Goal: Ask a question

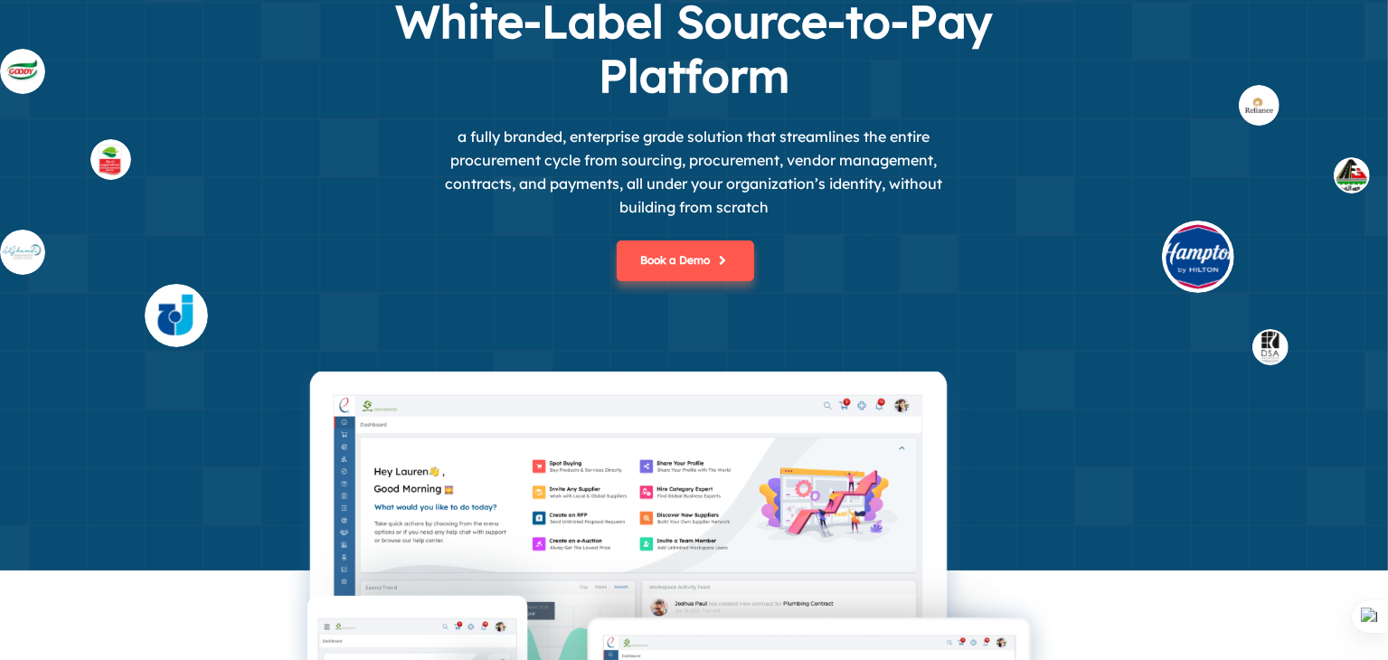
scroll to position [181, 0]
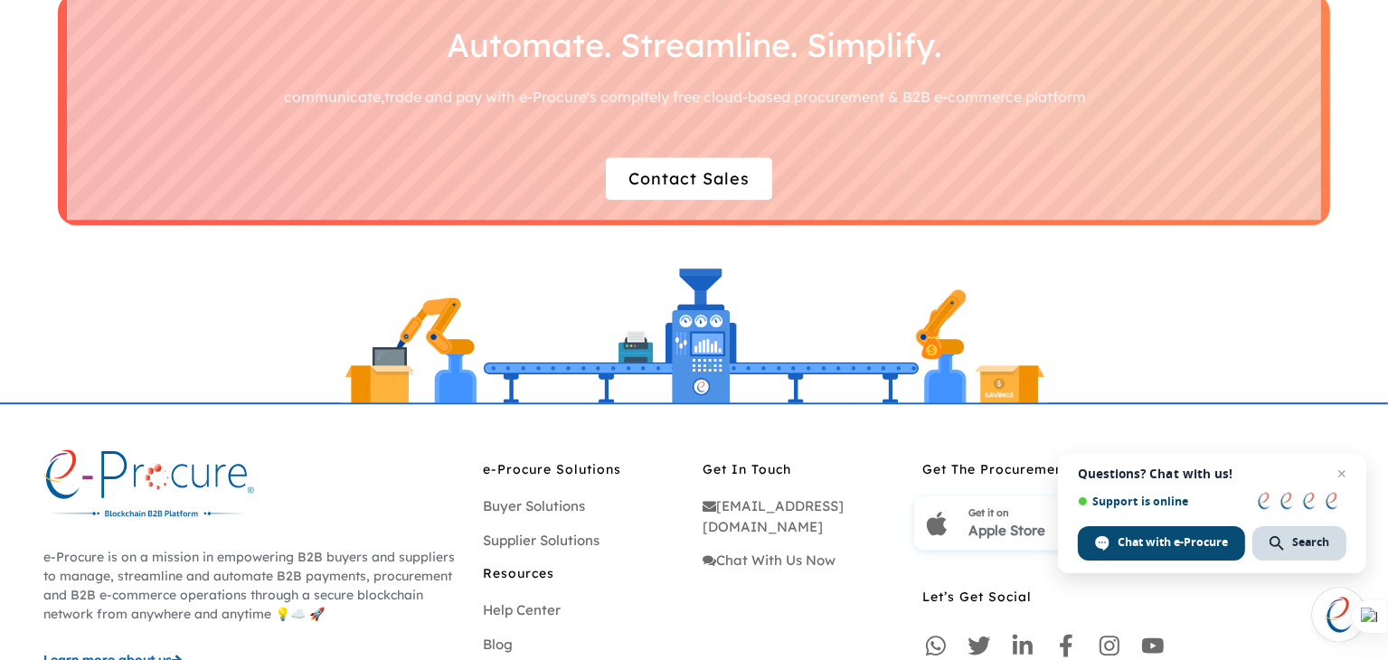
scroll to position [5439, 0]
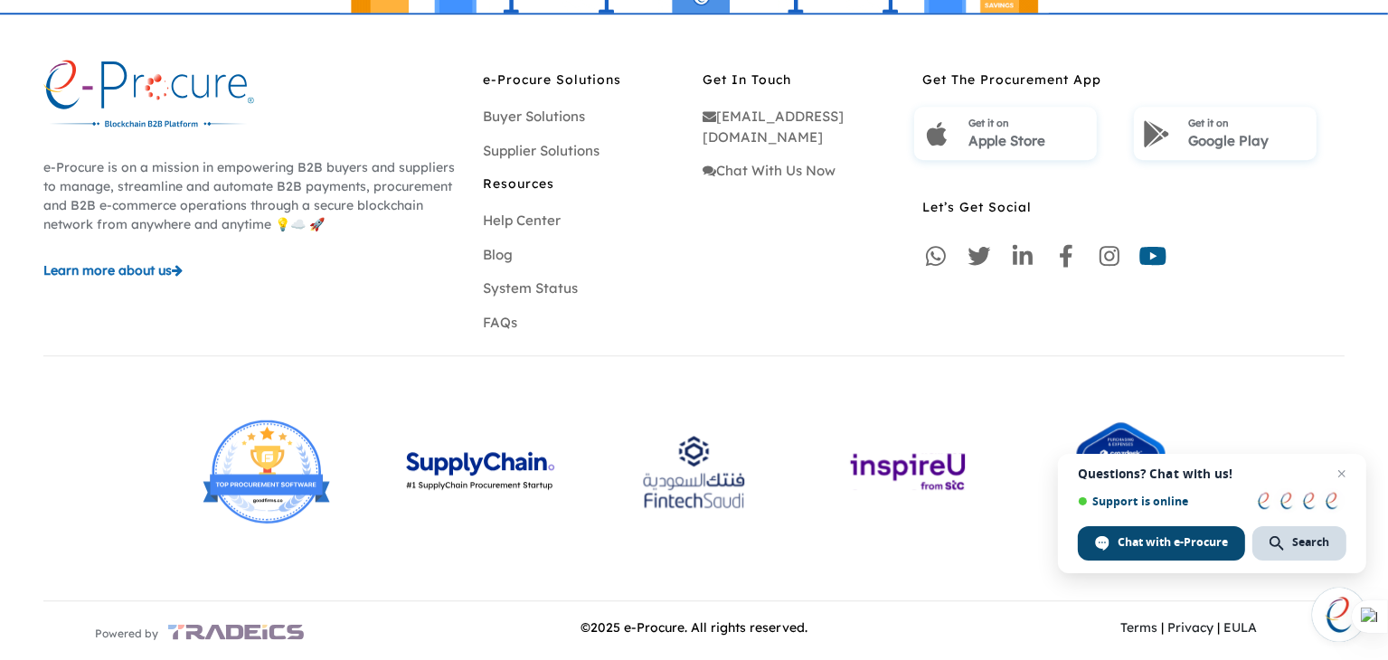
click at [1156, 252] on icon at bounding box center [1153, 256] width 28 height 28
click at [1112, 254] on icon at bounding box center [1109, 256] width 28 height 28
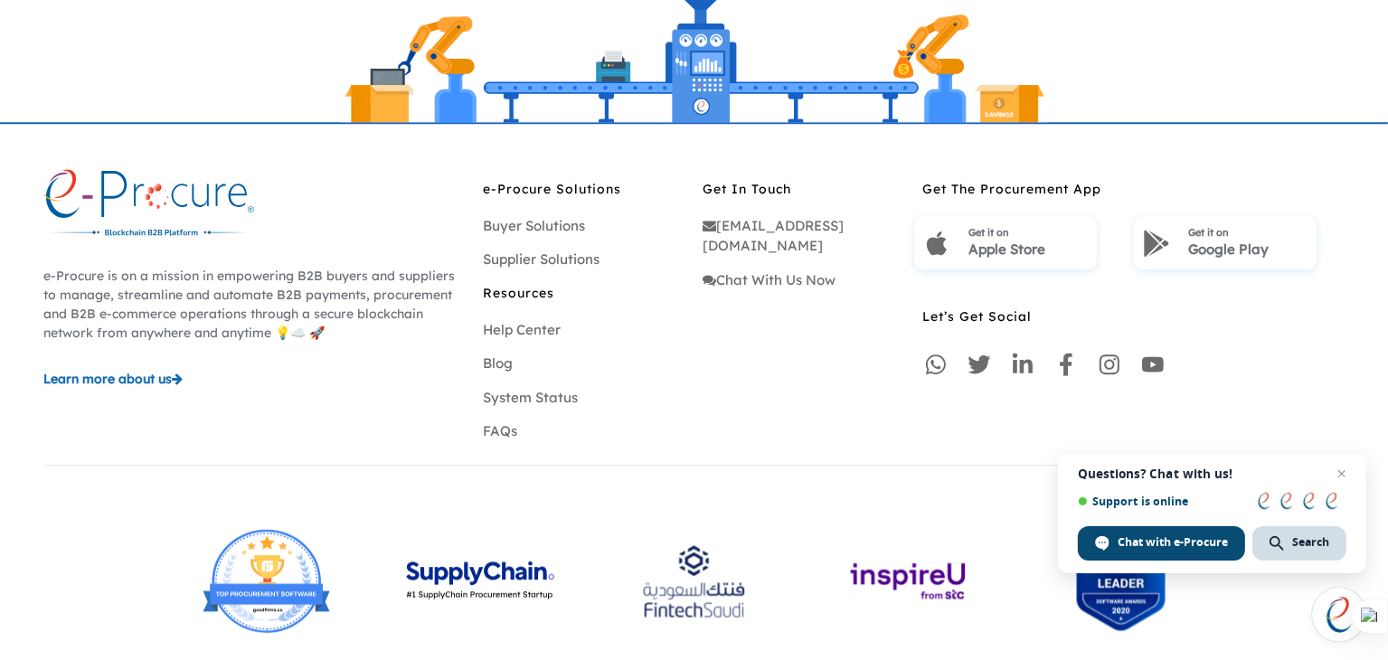
scroll to position [5265, 0]
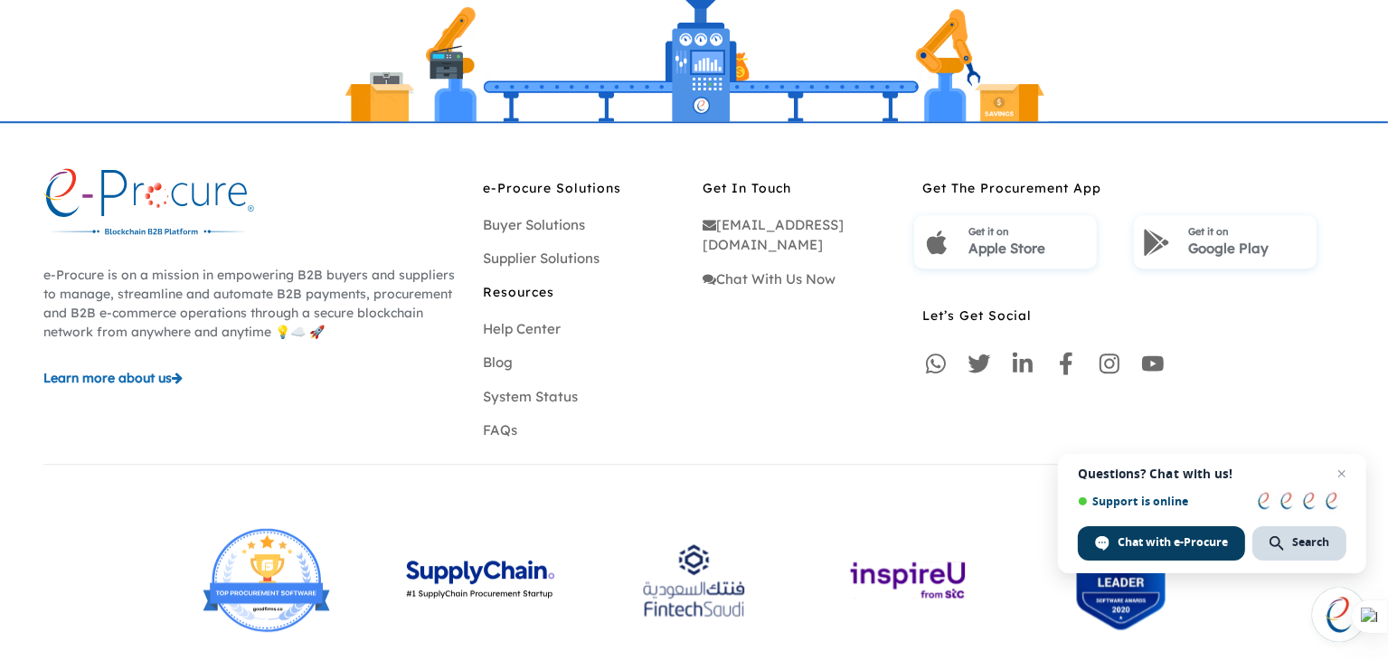
click at [1164, 533] on div "Chat with e-Procure" at bounding box center [1161, 543] width 167 height 34
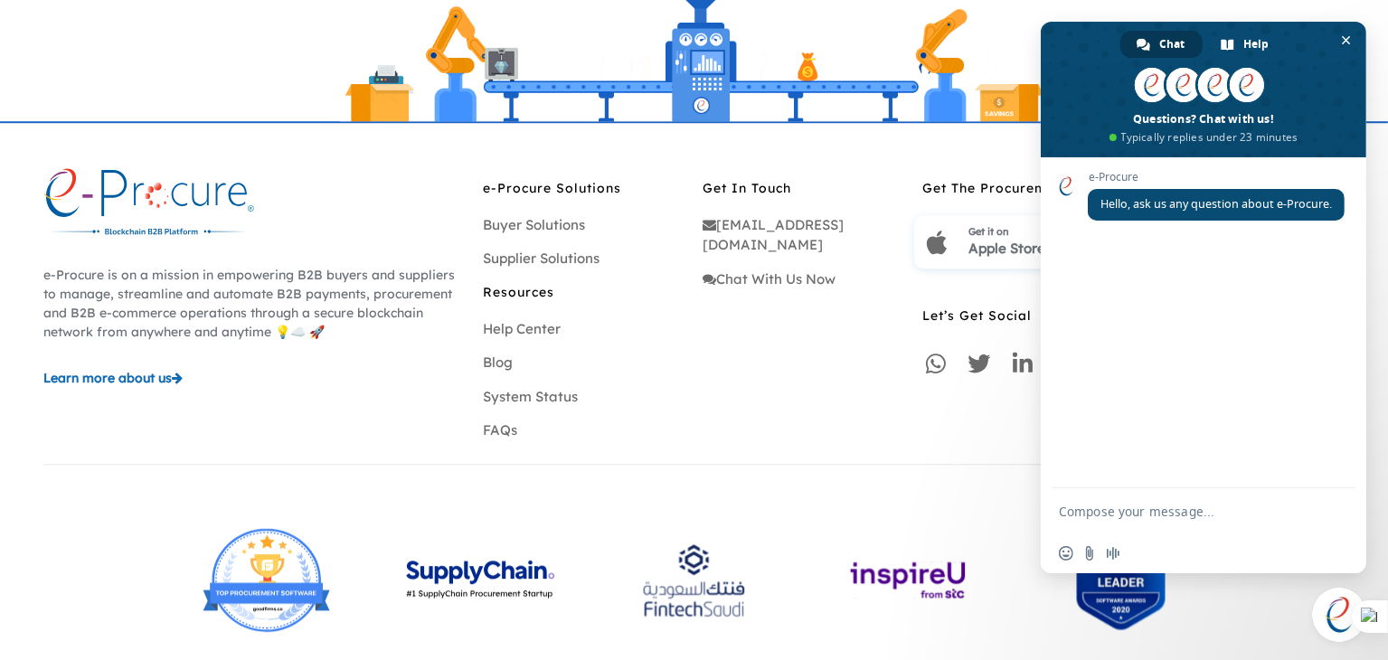
click at [1137, 516] on textarea "Compose your message..." at bounding box center [1184, 512] width 250 height 16
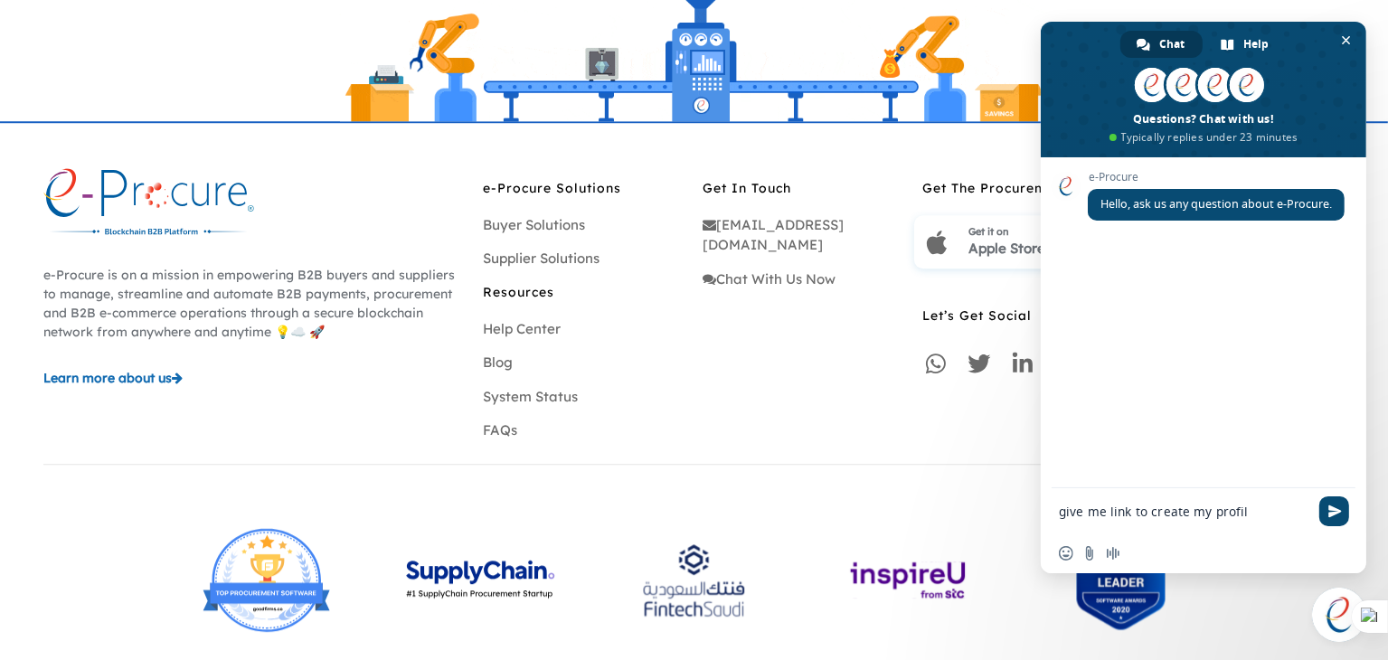
type textarea "give me link to create my profile"
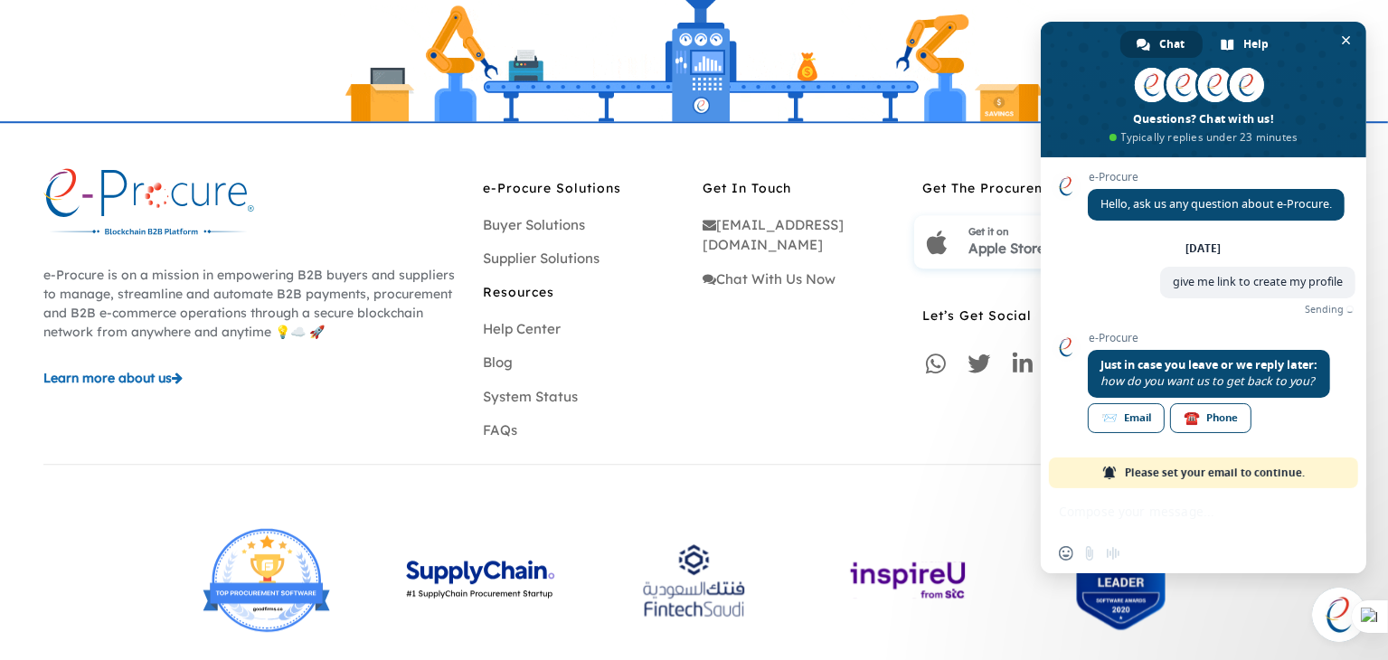
scroll to position [0, 0]
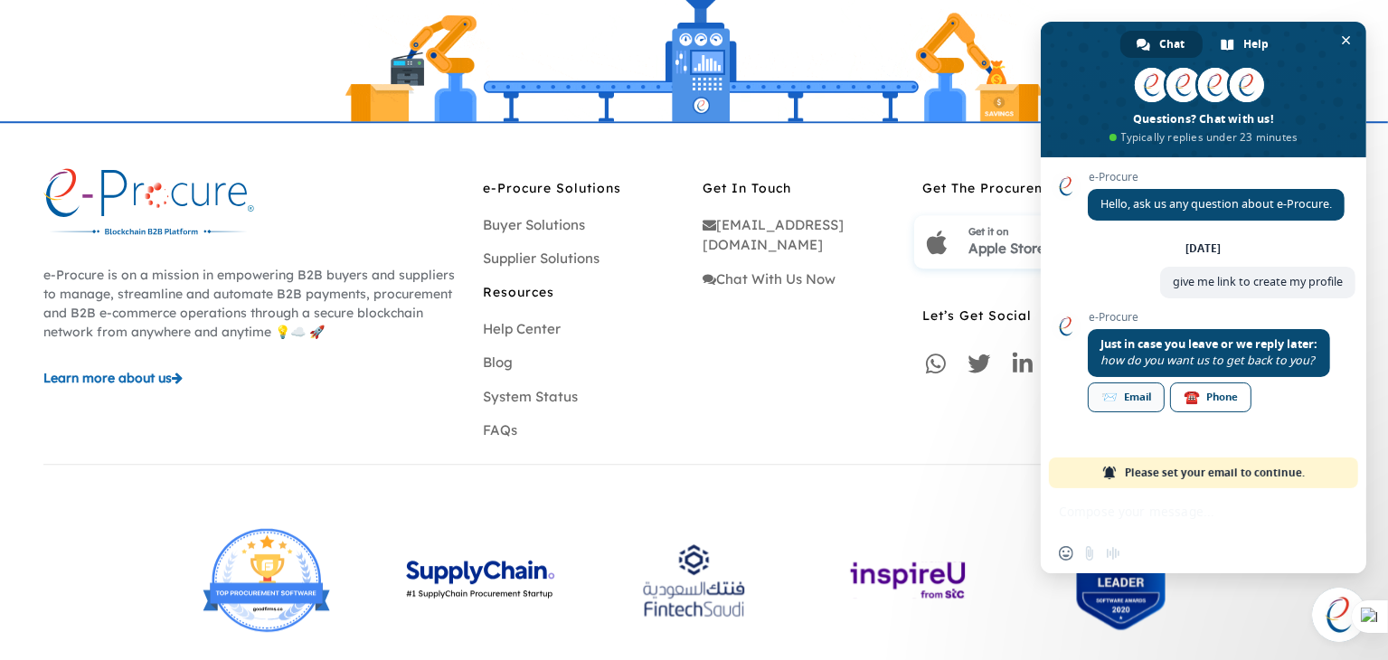
click at [1154, 403] on div "📨 Email" at bounding box center [1126, 398] width 77 height 30
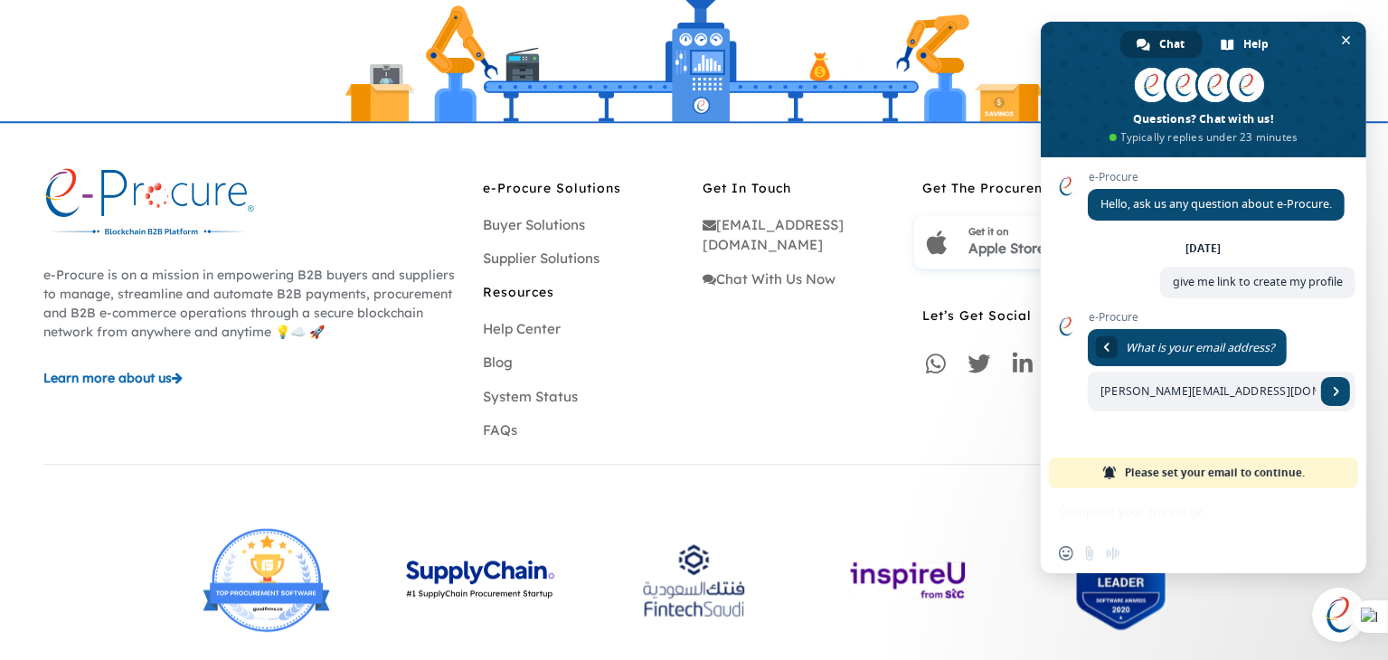
type input "priyesh@openxcell.com"
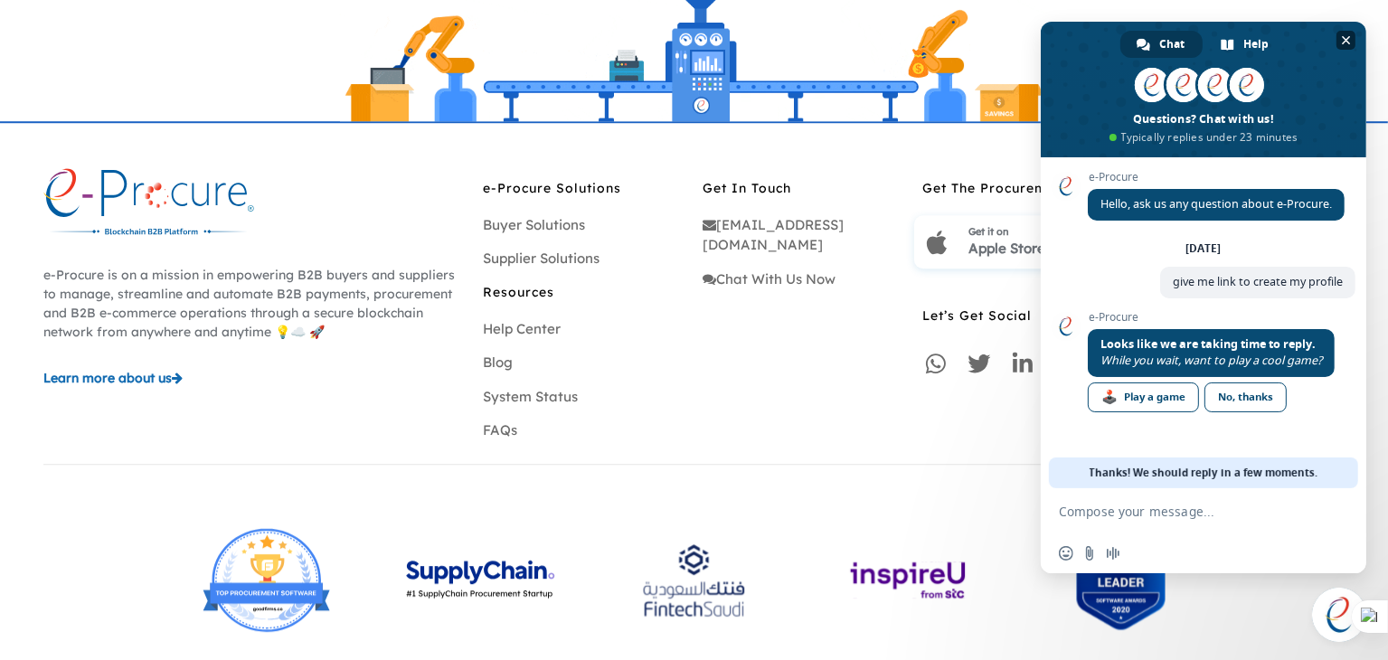
click at [1343, 37] on span "Close chat" at bounding box center [1346, 40] width 9 height 9
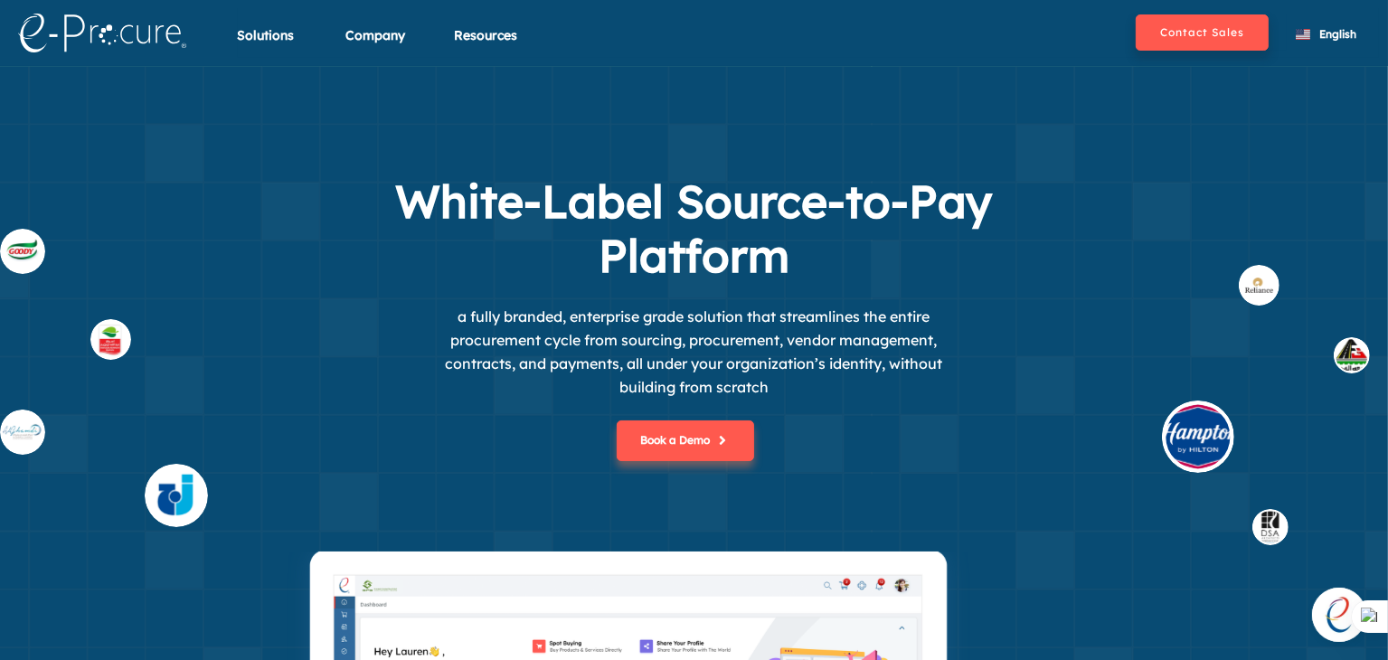
click at [444, 171] on section "White-Label Source-to-Pay Platform a fully branded, enterprise grade solution t…" at bounding box center [694, 408] width 1388 height 685
